Goal: Transaction & Acquisition: Purchase product/service

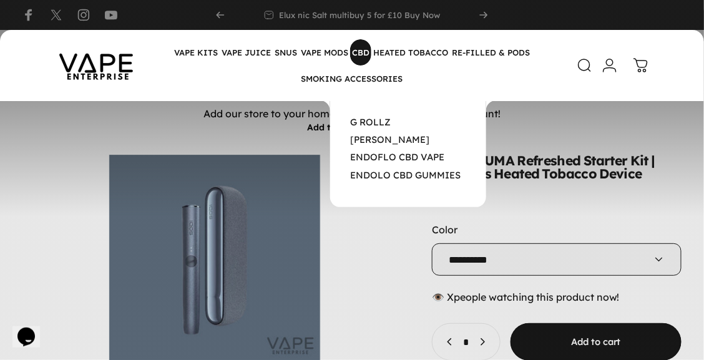
click at [359, 54] on magnet-element "CBD CBD" at bounding box center [360, 52] width 21 height 26
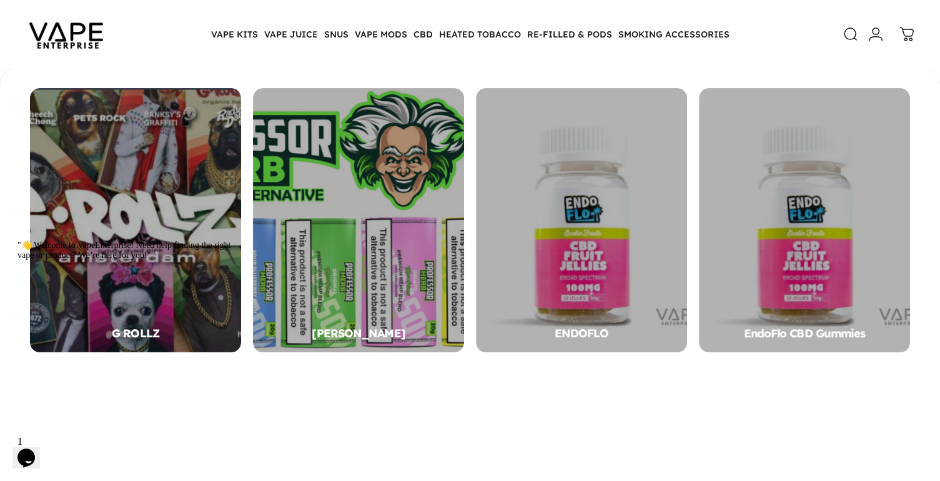
scroll to position [204, 0]
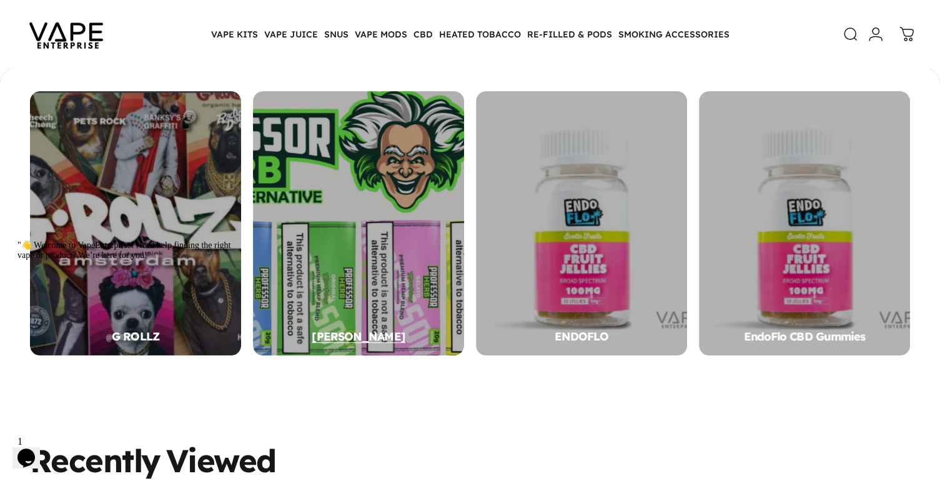
click at [387, 250] on div "PROFESSOR HERB" at bounding box center [358, 223] width 211 height 264
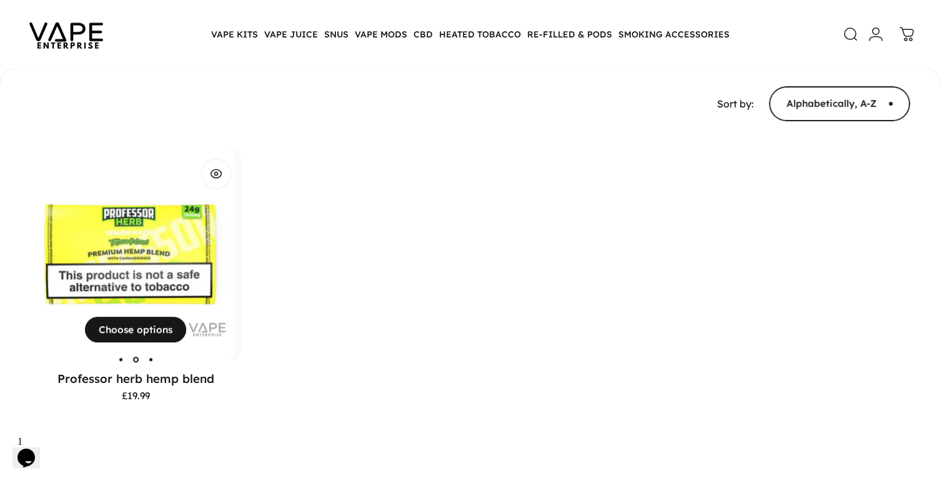
click at [101, 242] on img "Professor herb hemp blend" at bounding box center [129, 254] width 211 height 211
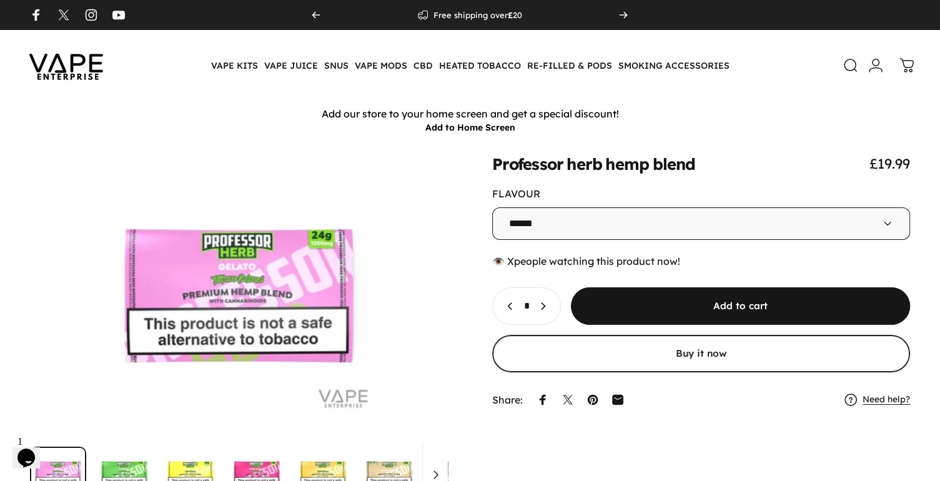
drag, startPoint x: 0, startPoint y: 238, endPoint x: 19, endPoint y: 232, distance: 19.9
click at [0, 238] on div "**********" at bounding box center [470, 329] width 940 height 348
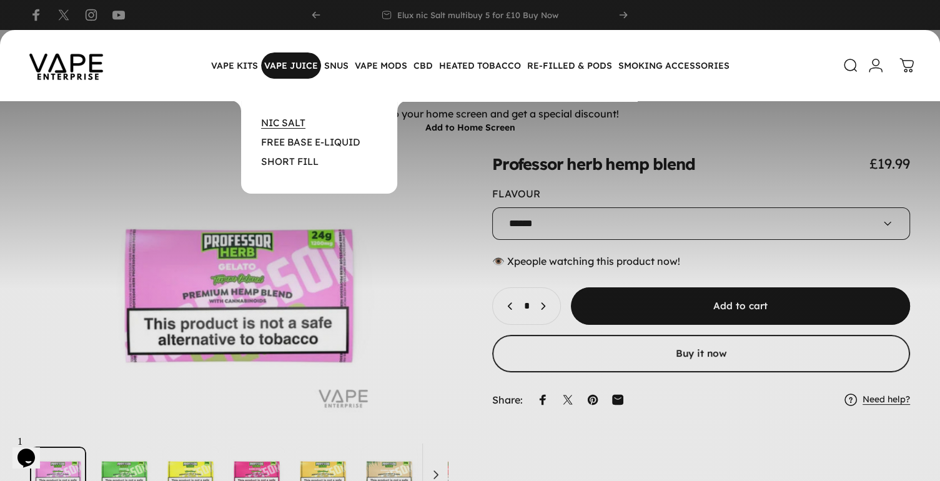
click at [281, 125] on link "NIC SALT" at bounding box center [283, 123] width 44 height 12
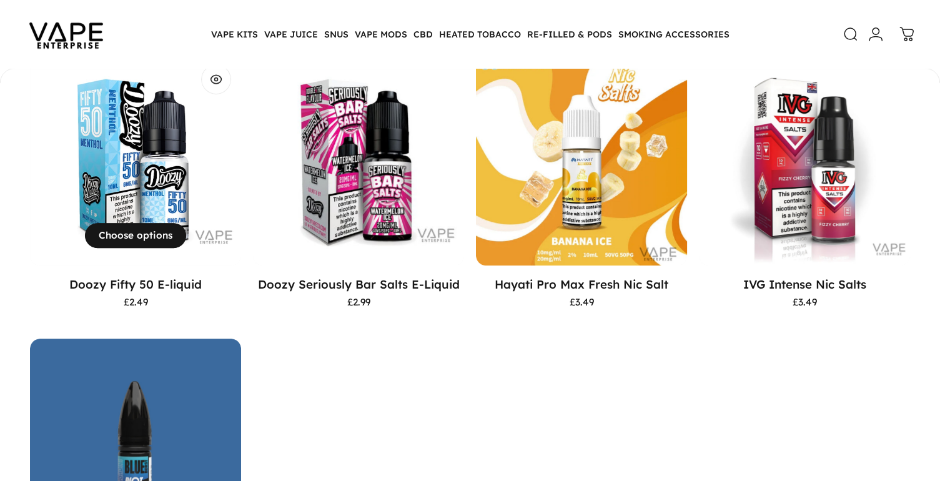
scroll to position [368, 0]
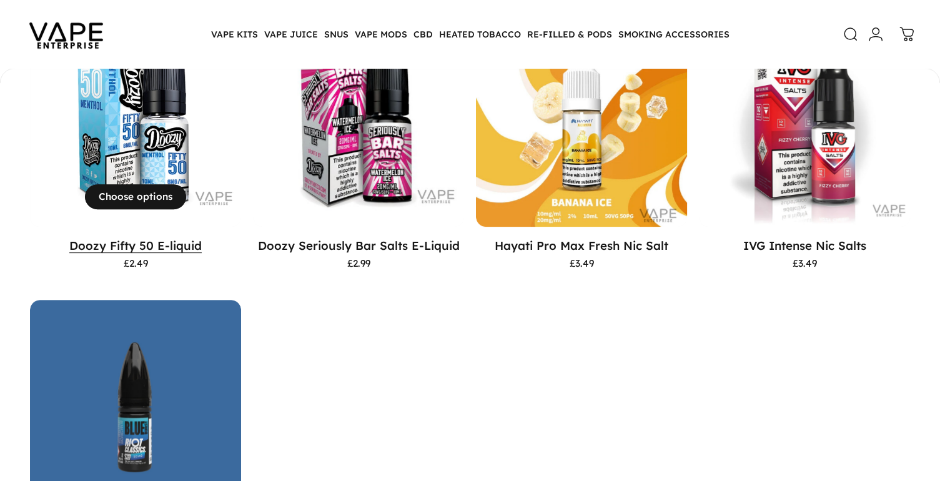
click at [170, 250] on link "Doozy Fifty 50 E-liquid" at bounding box center [135, 245] width 132 height 15
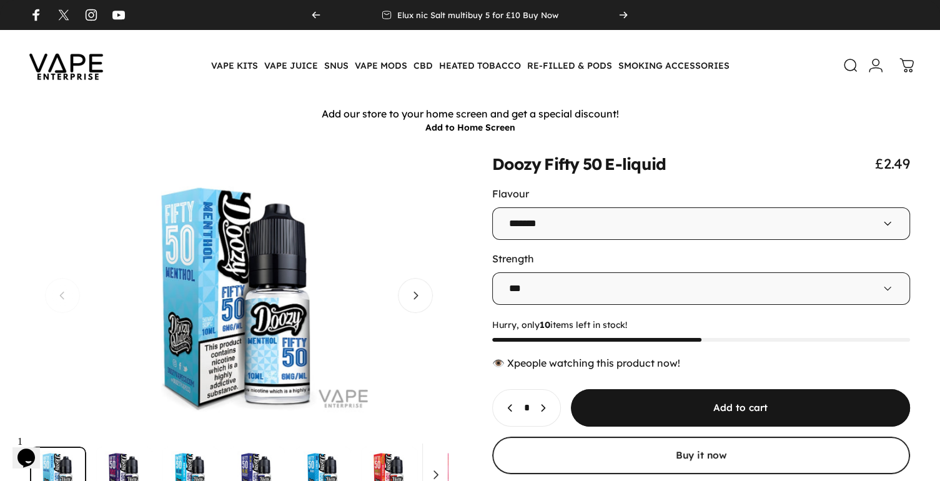
drag, startPoint x: 0, startPoint y: 179, endPoint x: 130, endPoint y: 207, distance: 132.9
click at [0, 179] on div "**********" at bounding box center [470, 335] width 940 height 360
